Goal: Check status: Check status

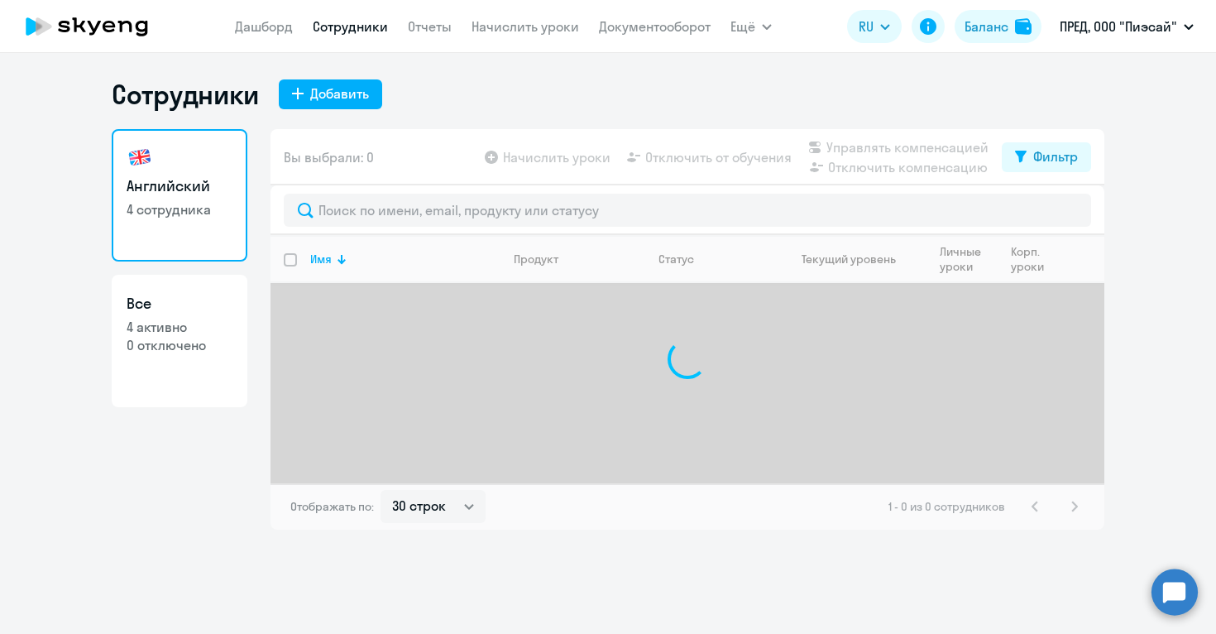
select select "30"
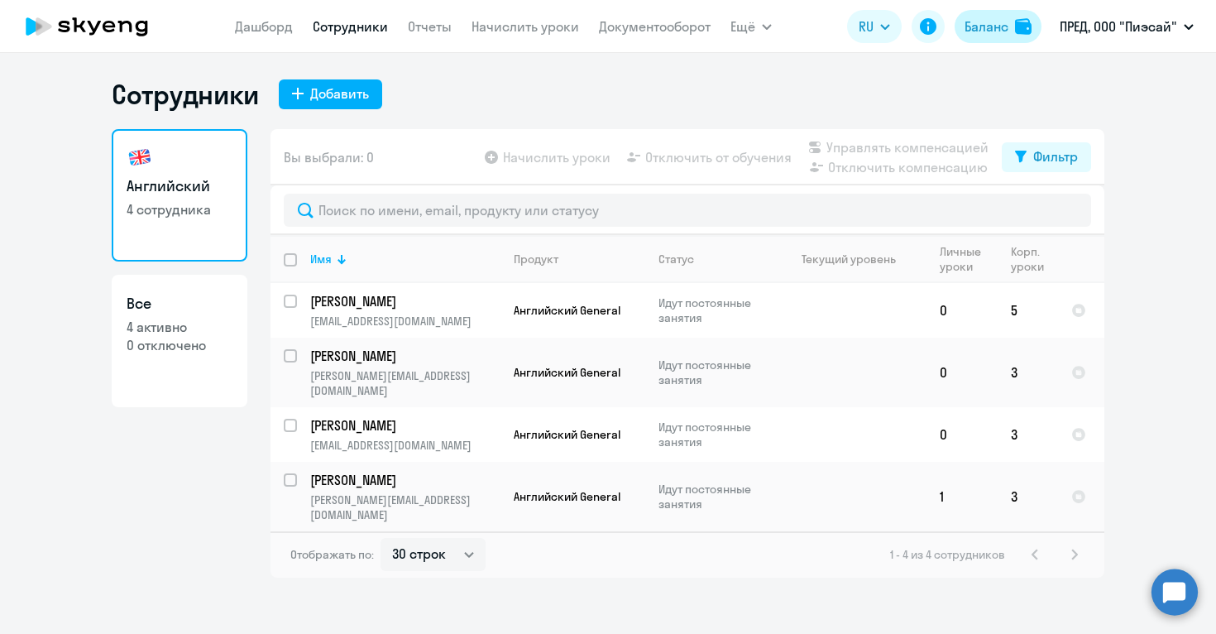
click at [994, 31] on div "Баланс" at bounding box center [987, 27] width 44 height 20
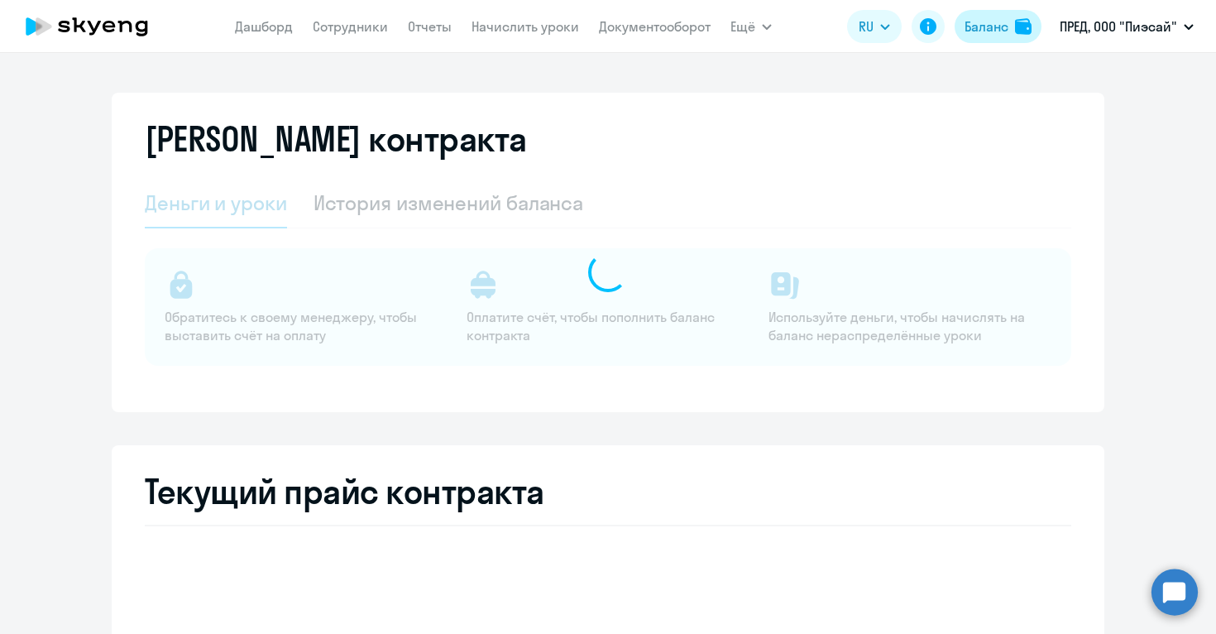
select select "english_adult_not_native_speaker"
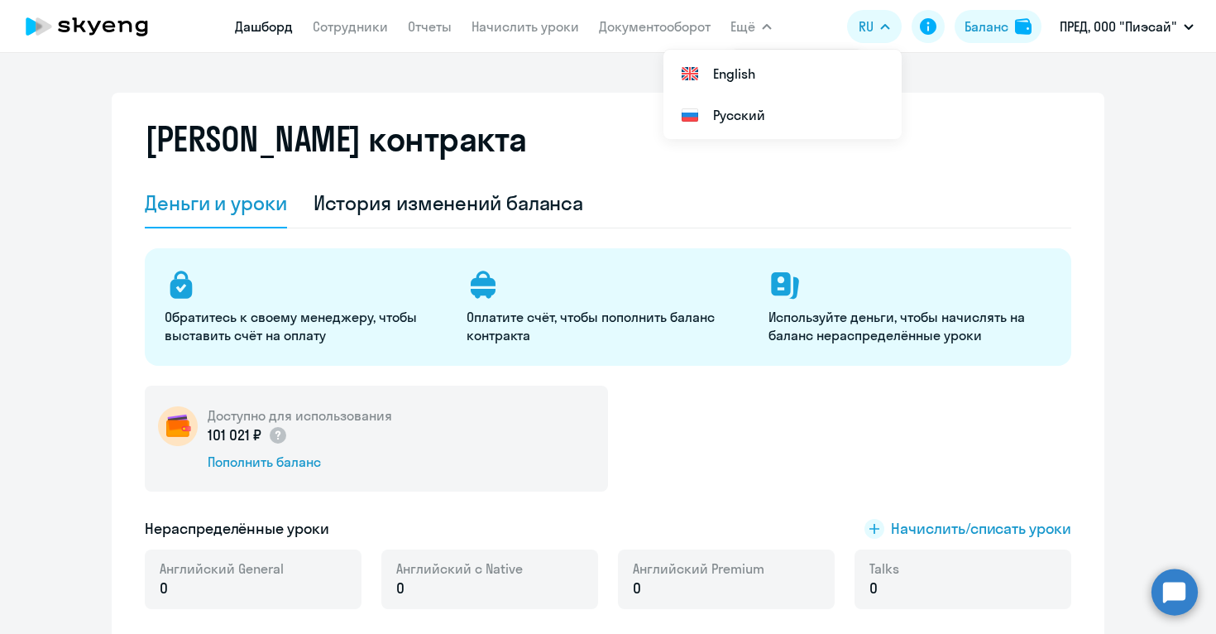
click at [249, 31] on link "Дашборд" at bounding box center [264, 26] width 58 height 17
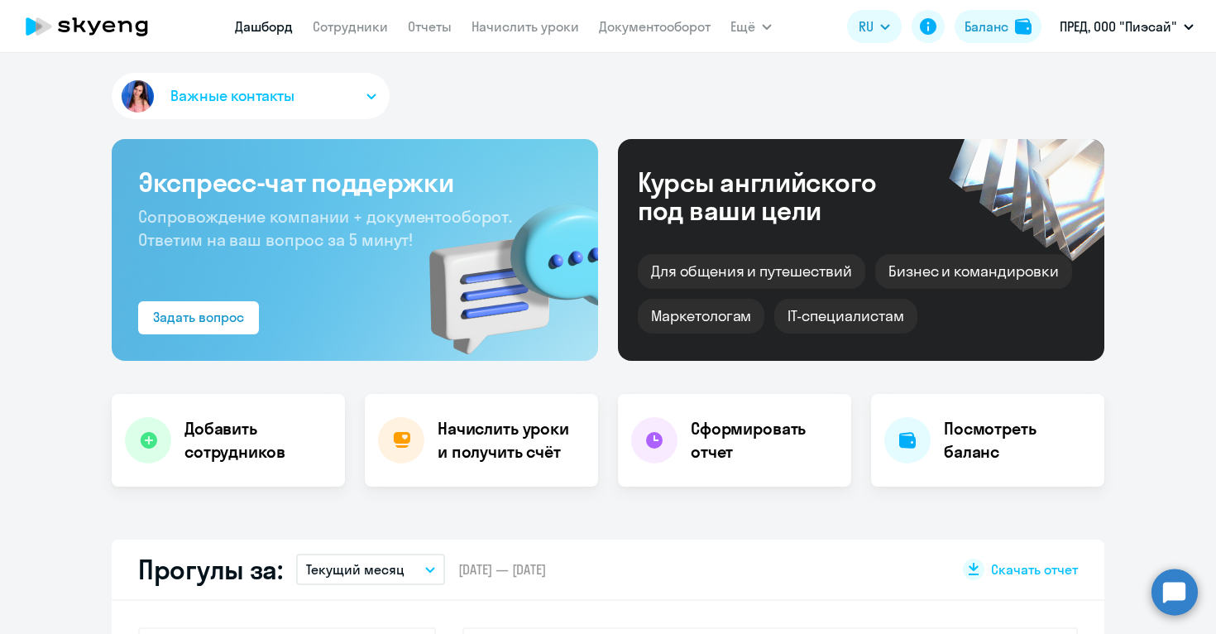
select select "30"
